Goal: Navigation & Orientation: Find specific page/section

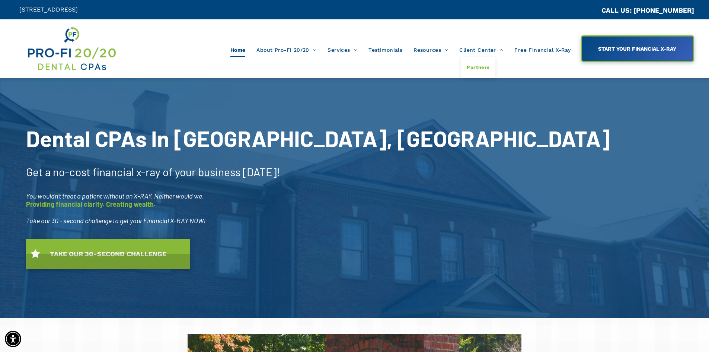
click at [475, 65] on span "Partners" at bounding box center [478, 68] width 23 height 10
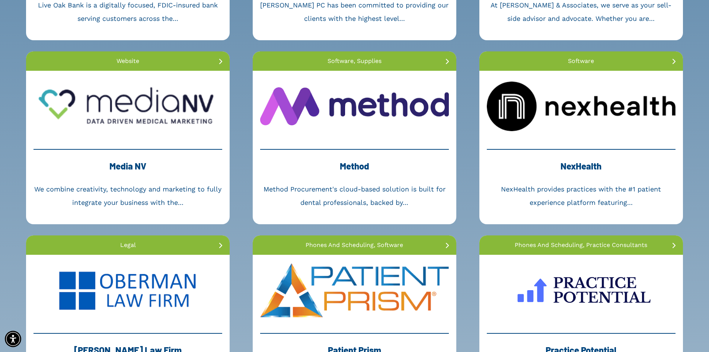
scroll to position [1005, 0]
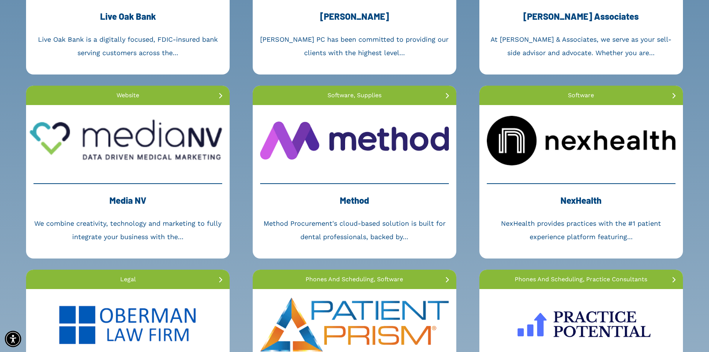
click at [134, 137] on link at bounding box center [128, 140] width 204 height 71
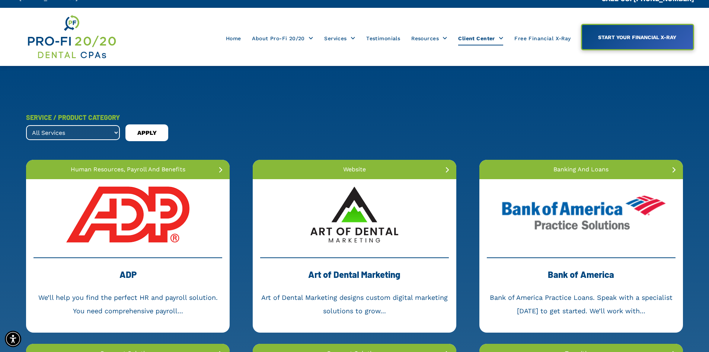
scroll to position [0, 0]
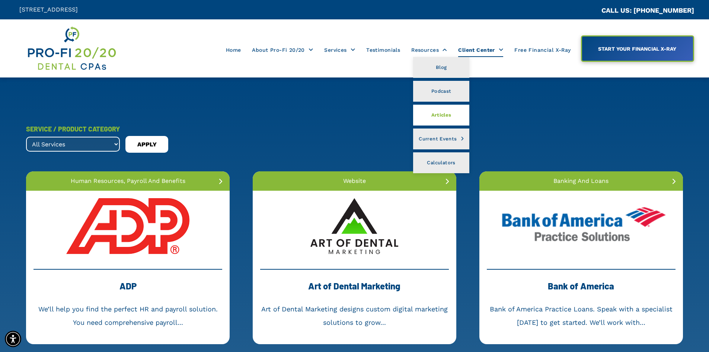
click at [440, 116] on span "Articles" at bounding box center [441, 115] width 20 height 10
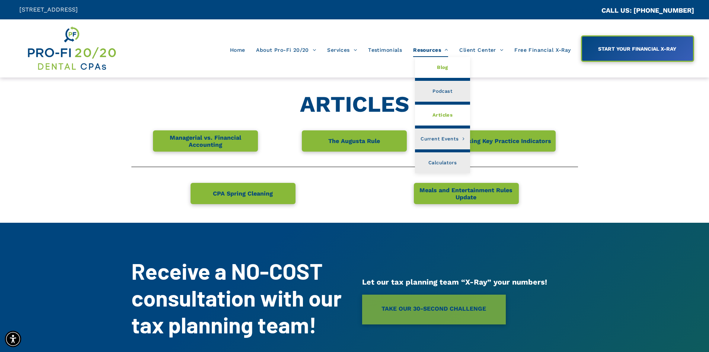
click at [447, 67] on span "Blog" at bounding box center [442, 68] width 11 height 10
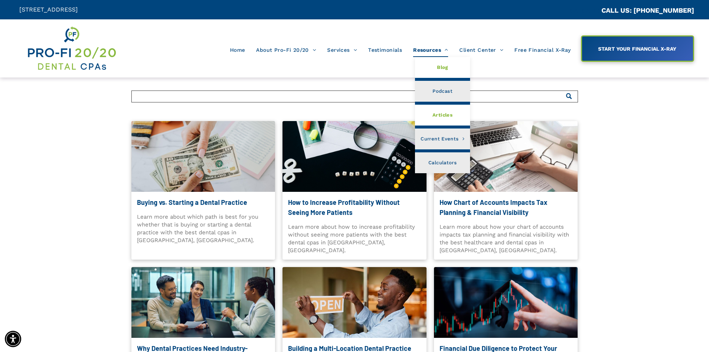
click at [444, 116] on span "Articles" at bounding box center [443, 115] width 20 height 10
